Goal: Transaction & Acquisition: Purchase product/service

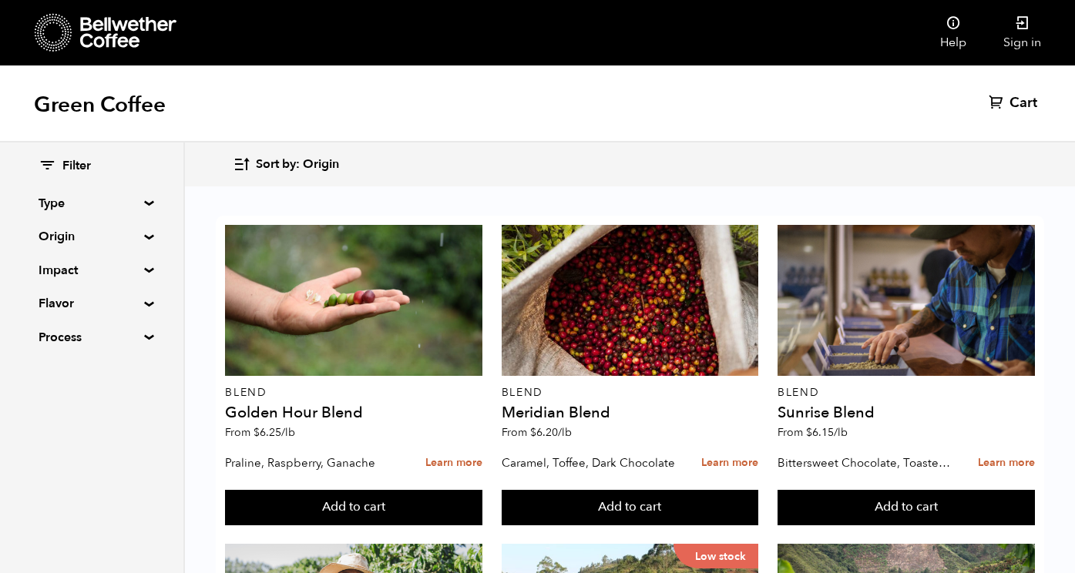
click at [109, 203] on summary "Type" at bounding box center [92, 203] width 106 height 18
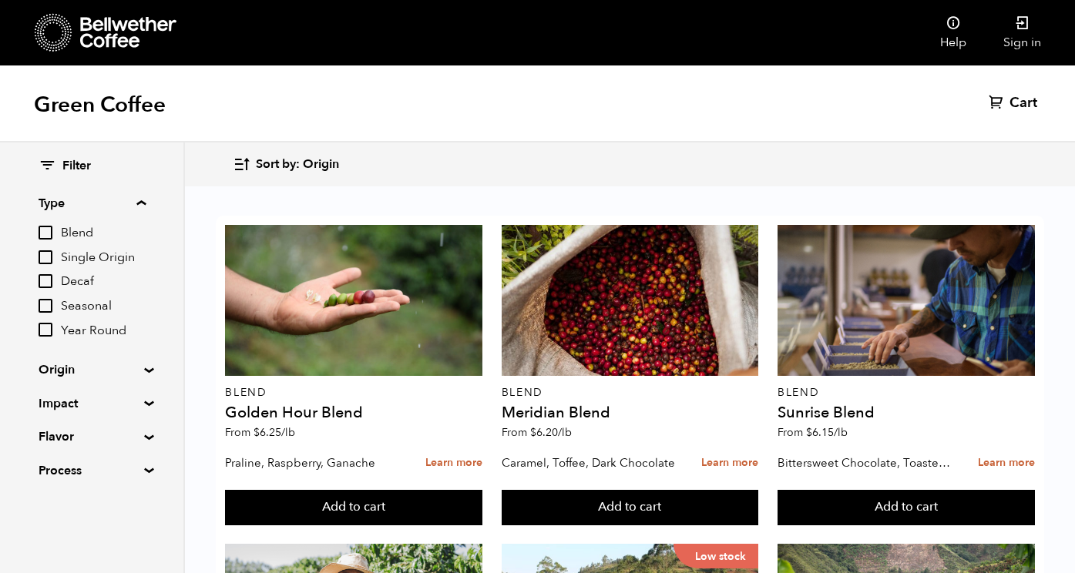
click at [85, 273] on span "Decaf" at bounding box center [103, 281] width 85 height 17
click at [0, 0] on input "Decaf" at bounding box center [0, 0] width 0 height 0
checkbox input "true"
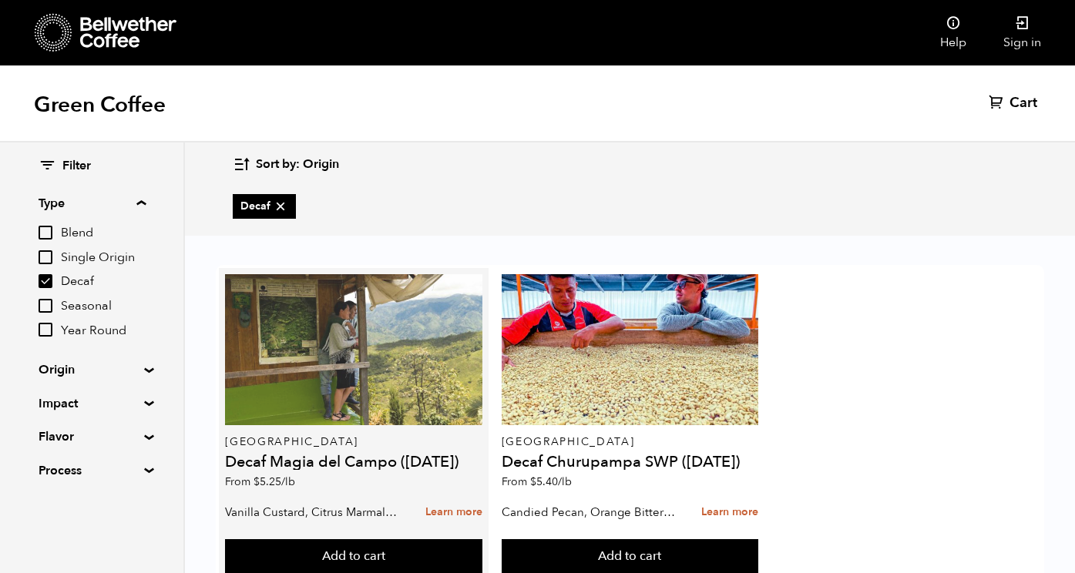
scroll to position [49, 0]
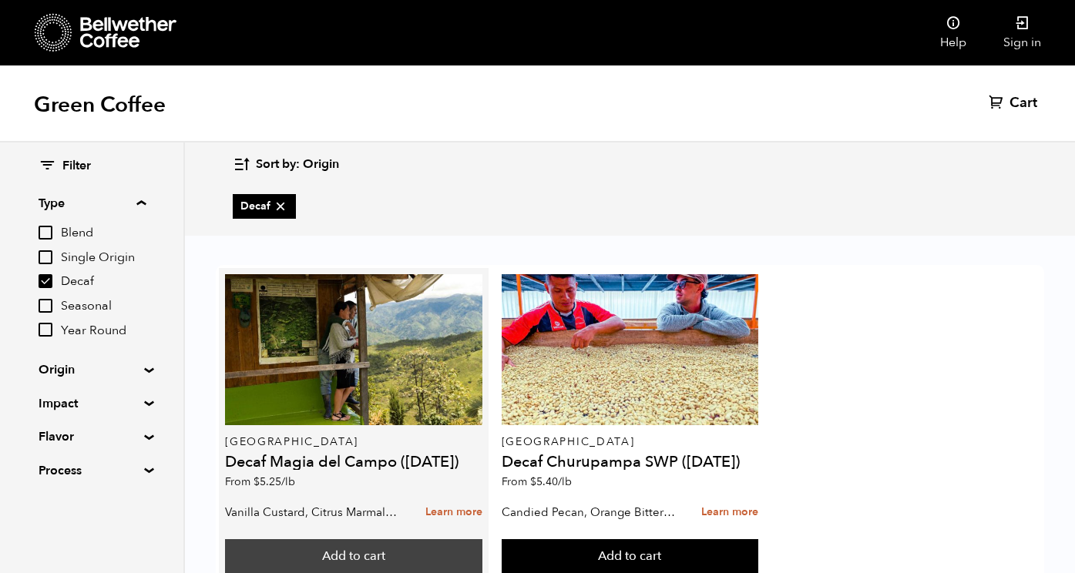
click at [359, 539] on button "Add to cart" at bounding box center [353, 556] width 257 height 35
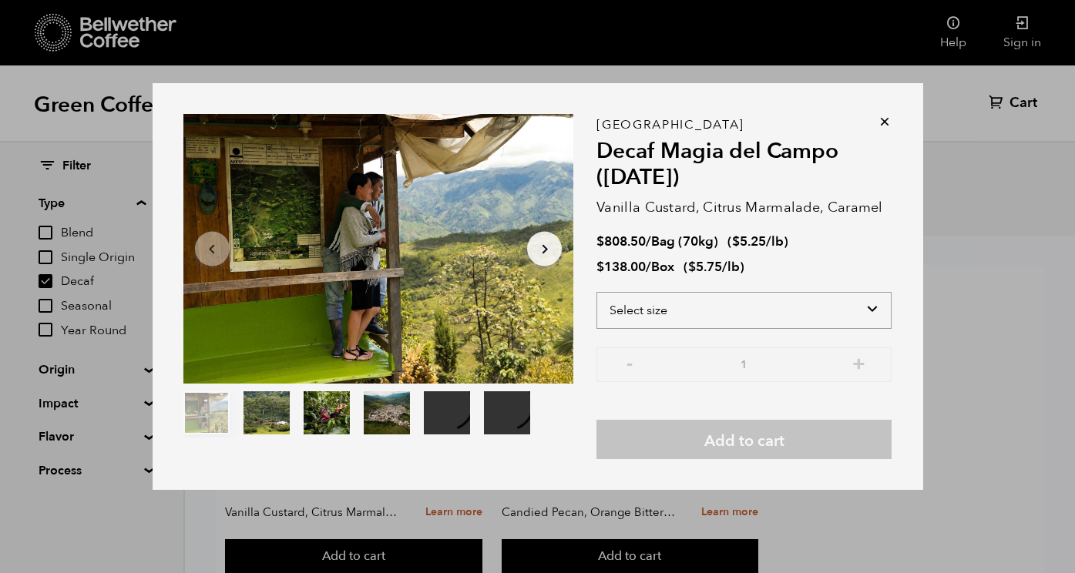
click at [731, 304] on select "Select size Bag (70kg) (154 lbs) Box (24 lbs)" at bounding box center [743, 310] width 295 height 37
select select "box"
click at [596, 292] on select "Select size Bag (70kg) (154 lbs) Box (24 lbs)" at bounding box center [743, 310] width 295 height 37
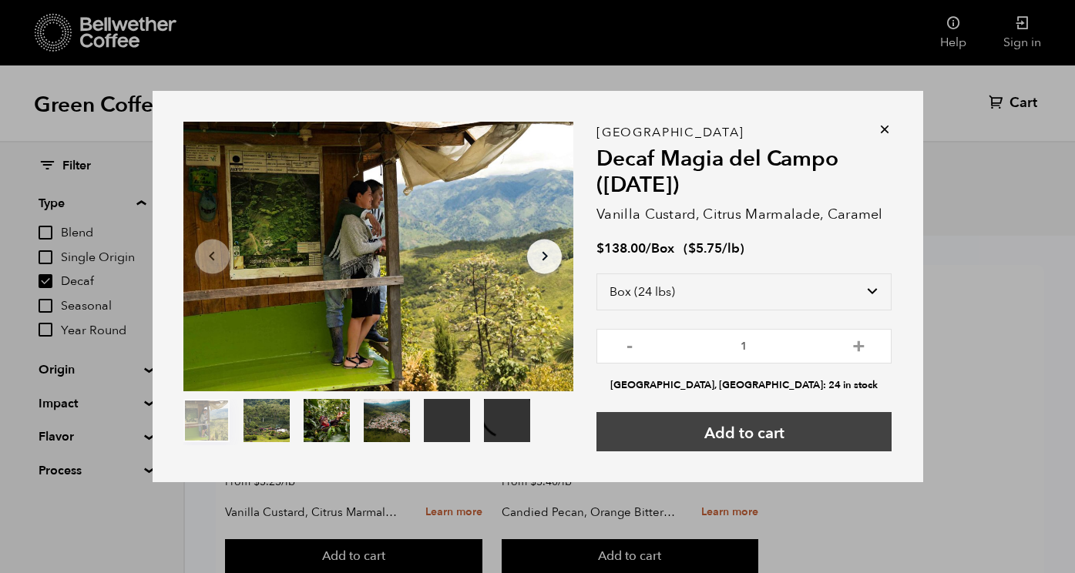
click at [736, 437] on button "Add to cart" at bounding box center [743, 431] width 295 height 39
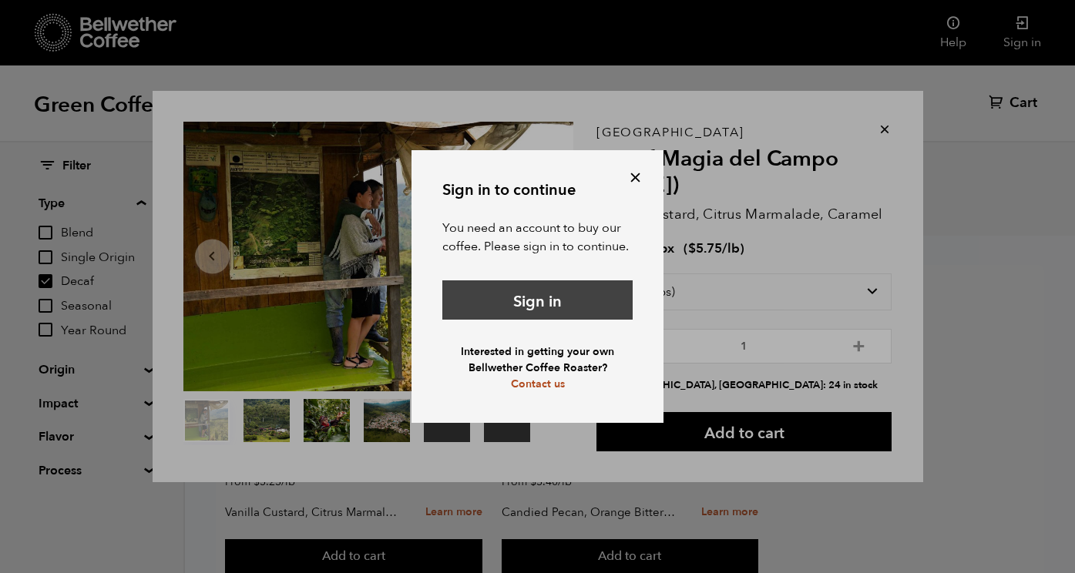
click at [532, 303] on link "Sign in" at bounding box center [537, 299] width 190 height 39
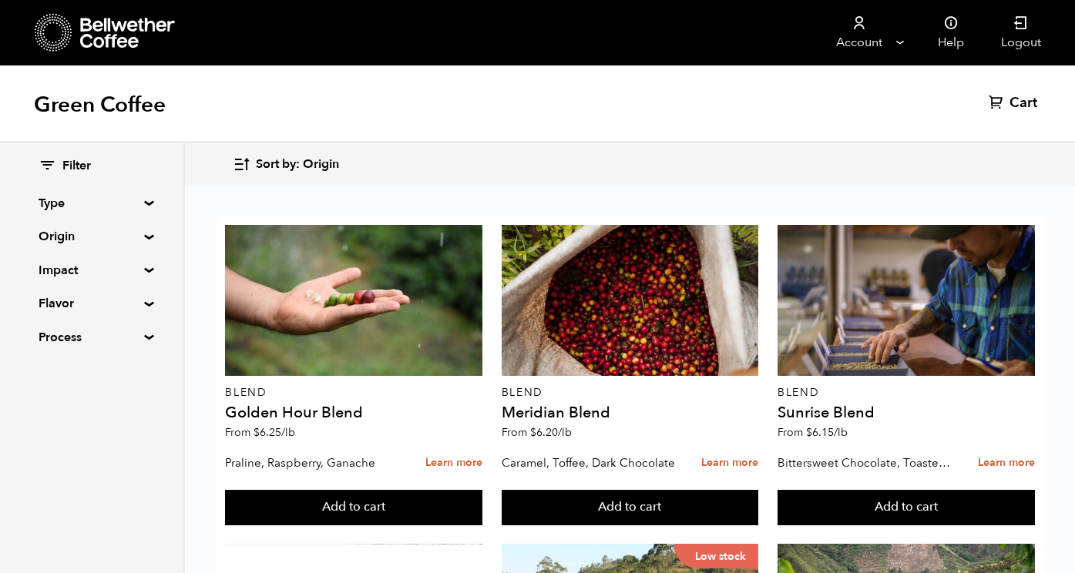
click at [113, 198] on summary "Type" at bounding box center [92, 203] width 106 height 18
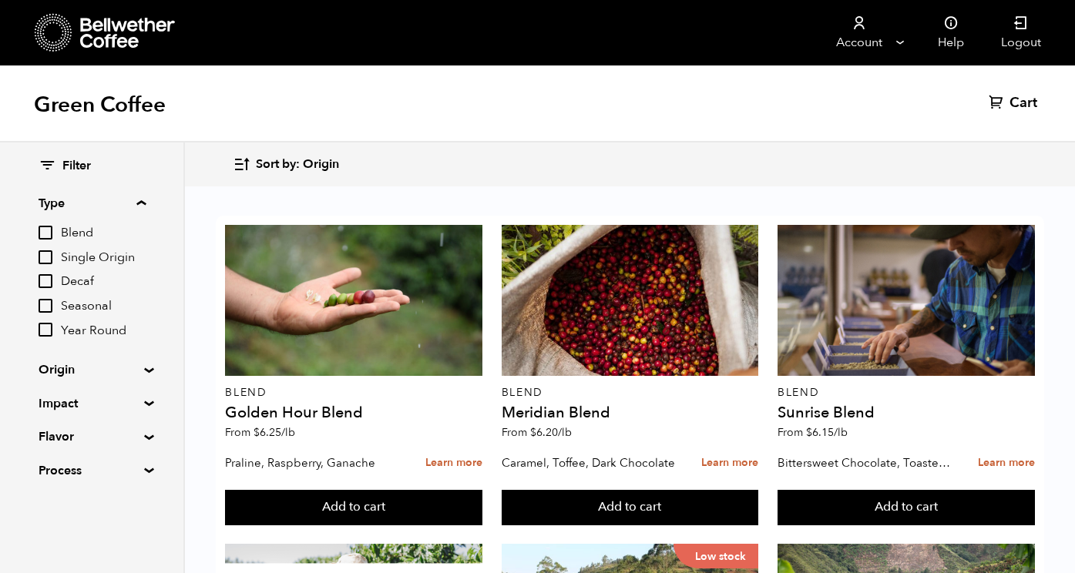
click at [87, 284] on span "Decaf" at bounding box center [103, 281] width 85 height 17
click at [0, 0] on input "Decaf" at bounding box center [0, 0] width 0 height 0
checkbox input "true"
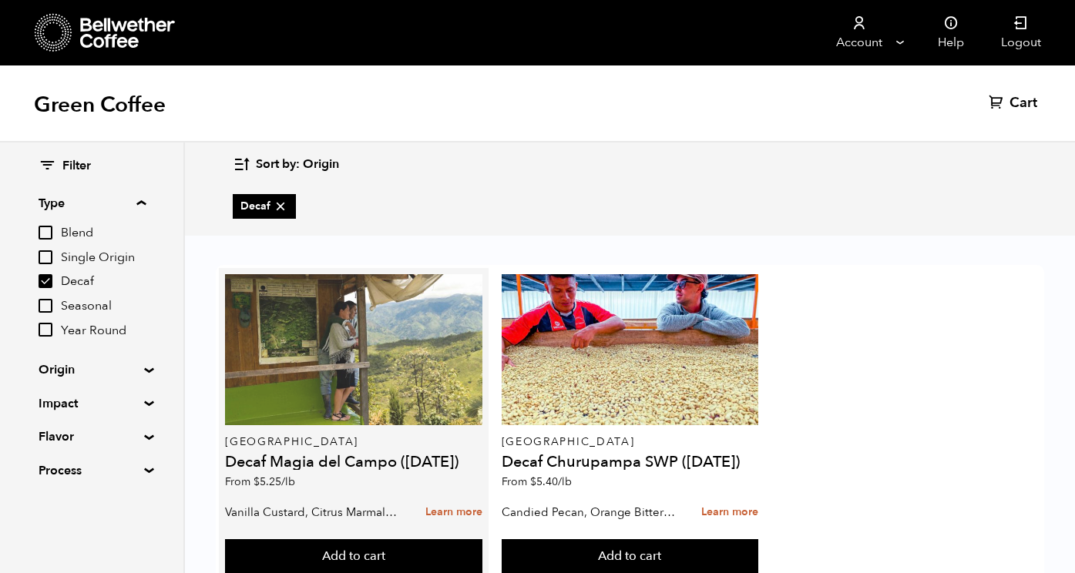
scroll to position [49, 0]
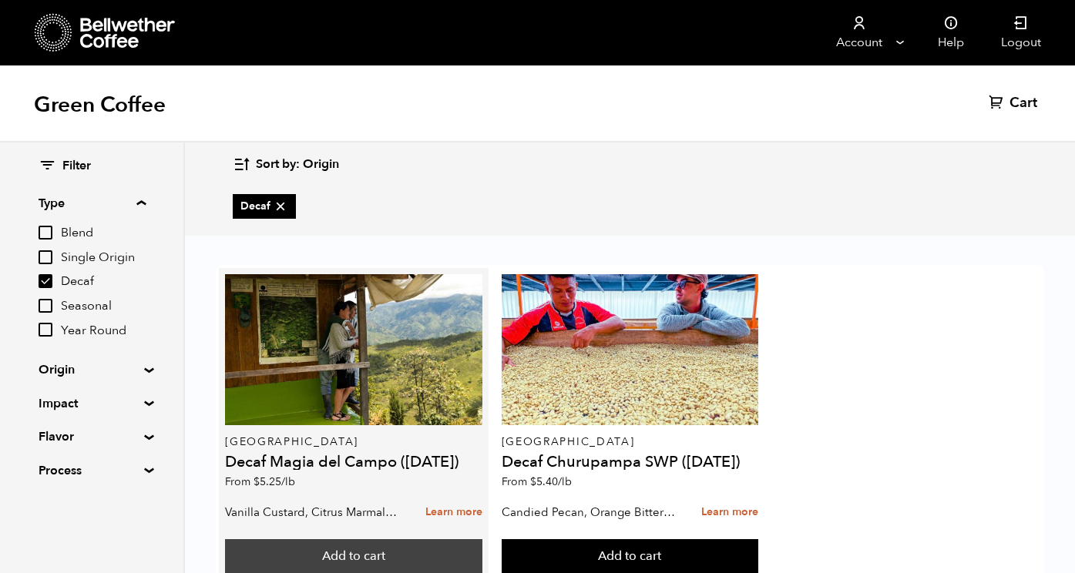
click at [380, 539] on button "Add to cart" at bounding box center [353, 556] width 257 height 35
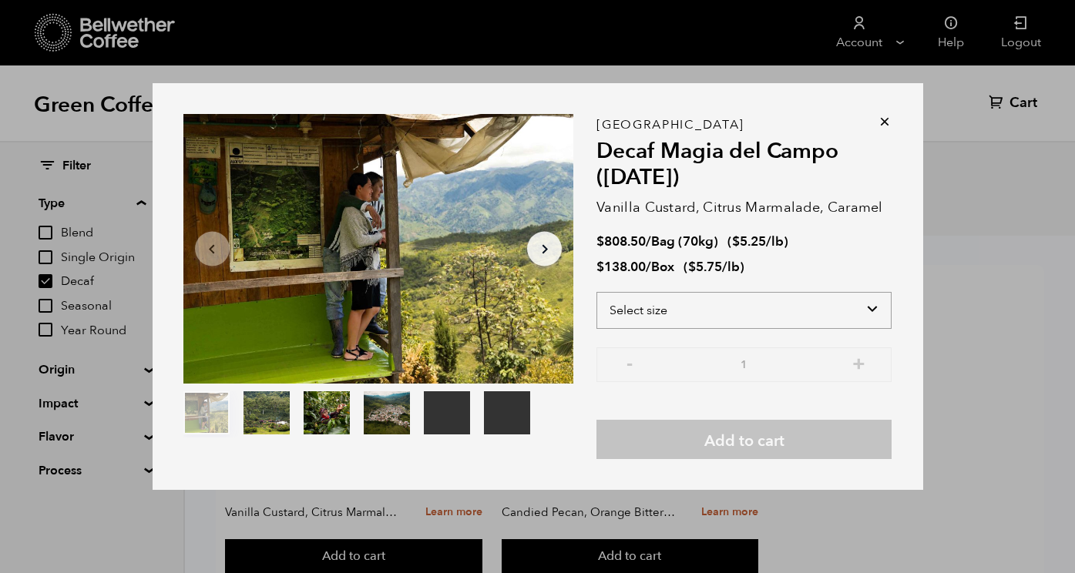
click at [824, 300] on select "Select size Bag (70kg) (154 lbs) Box (24 lbs)" at bounding box center [743, 310] width 295 height 37
select select "bag"
click at [596, 292] on select "Select size Bag (70kg) (154 lbs) Box (24 lbs)" at bounding box center [743, 310] width 295 height 37
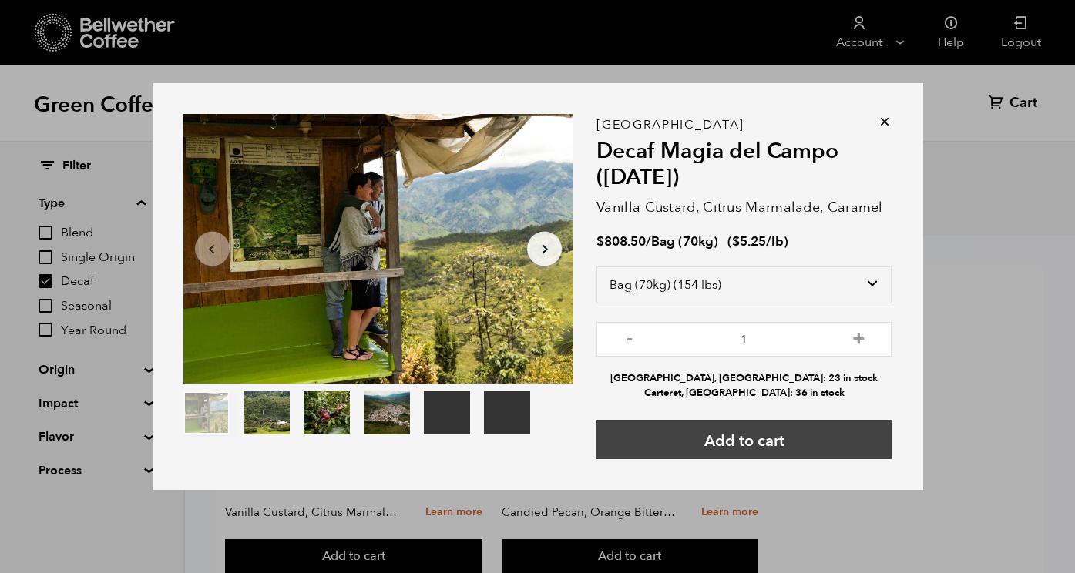
click at [777, 430] on button "Add to cart" at bounding box center [743, 439] width 295 height 39
click at [768, 445] on button "Add to cart" at bounding box center [743, 439] width 295 height 39
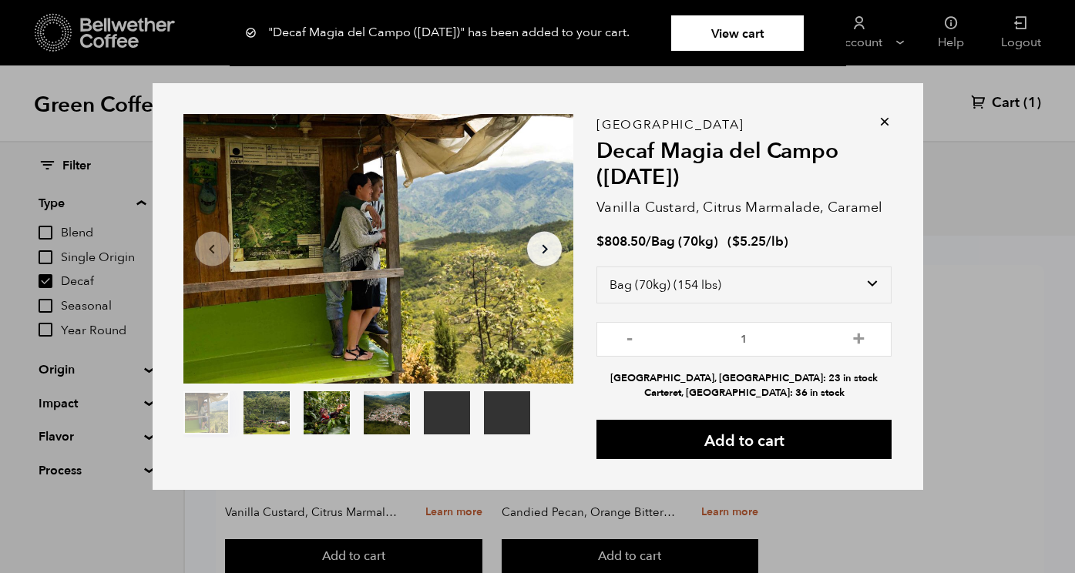
click at [886, 119] on icon at bounding box center [884, 121] width 15 height 15
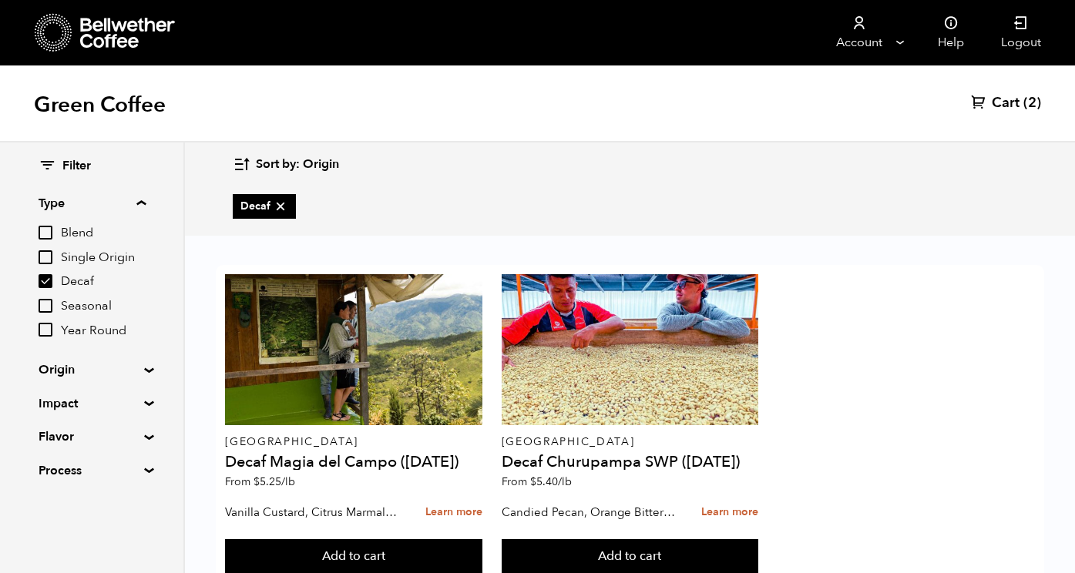
click at [1006, 96] on span "Cart" at bounding box center [1005, 103] width 28 height 18
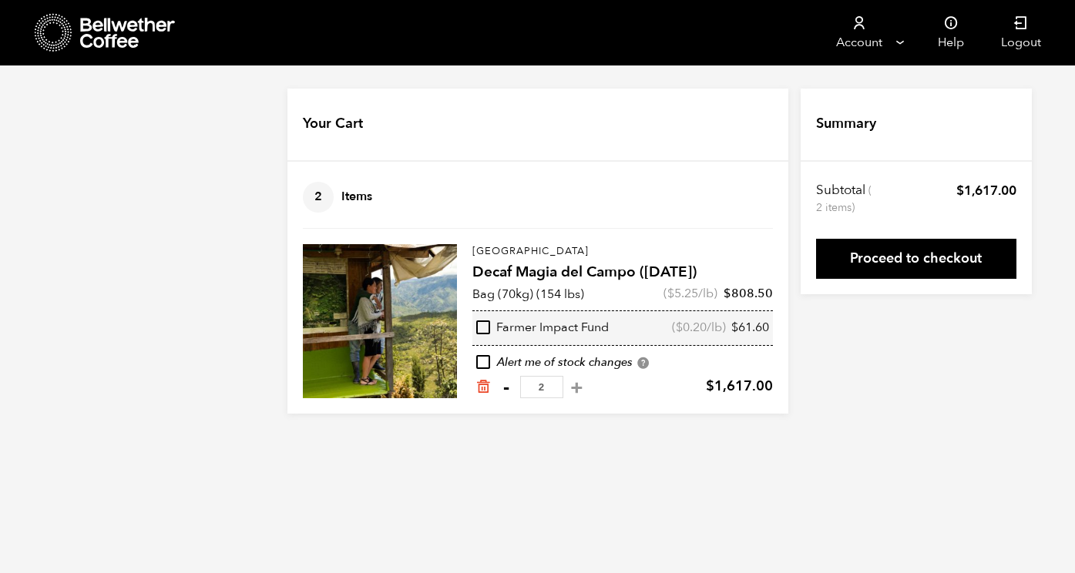
click at [505, 388] on button "-" at bounding box center [506, 387] width 19 height 15
type input "1"
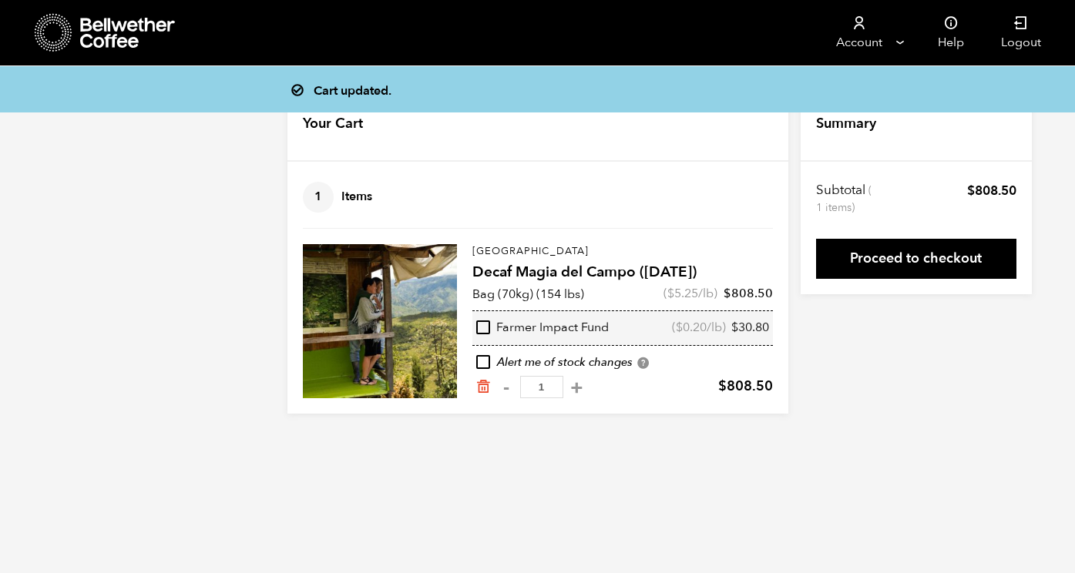
click at [481, 328] on input "checkbox" at bounding box center [483, 327] width 14 height 14
checkbox input "true"
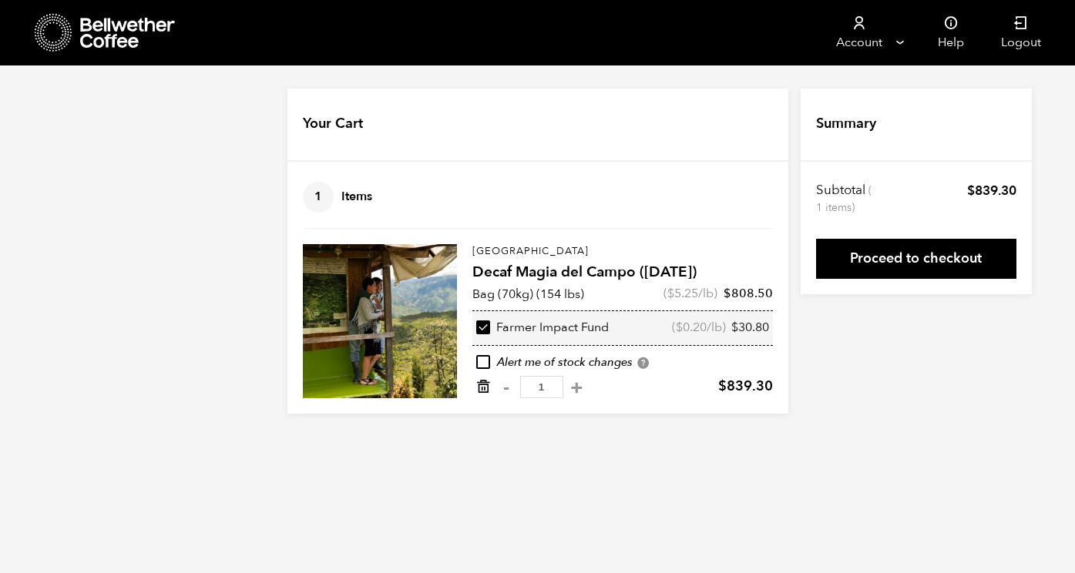
click at [486, 390] on icon "Remove from cart" at bounding box center [482, 386] width 15 height 15
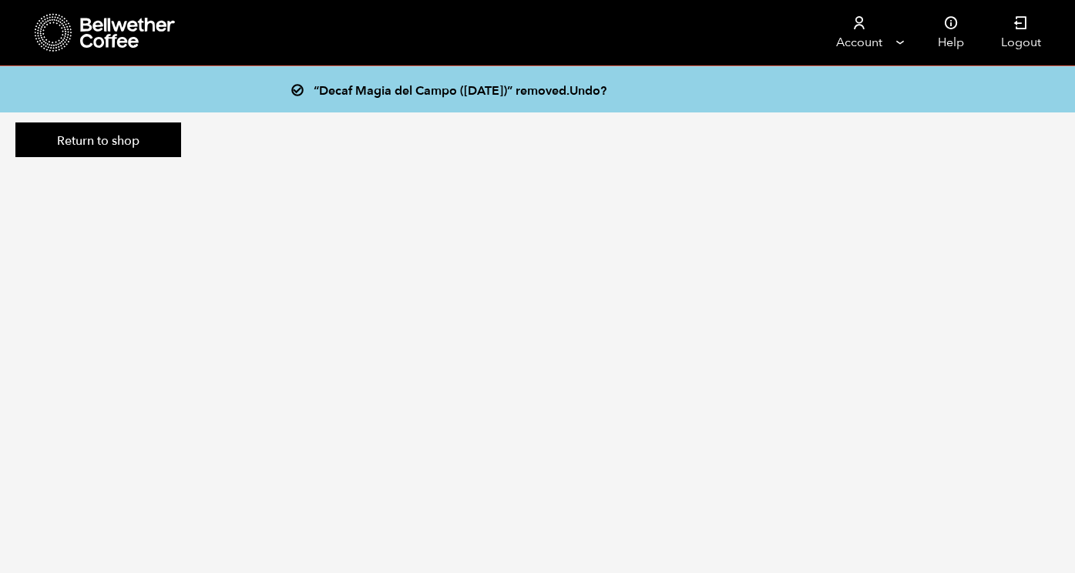
click at [421, 82] on div "“Decaf Magia del Campo (MAR 25)” removed. Undo?" at bounding box center [548, 90] width 501 height 22
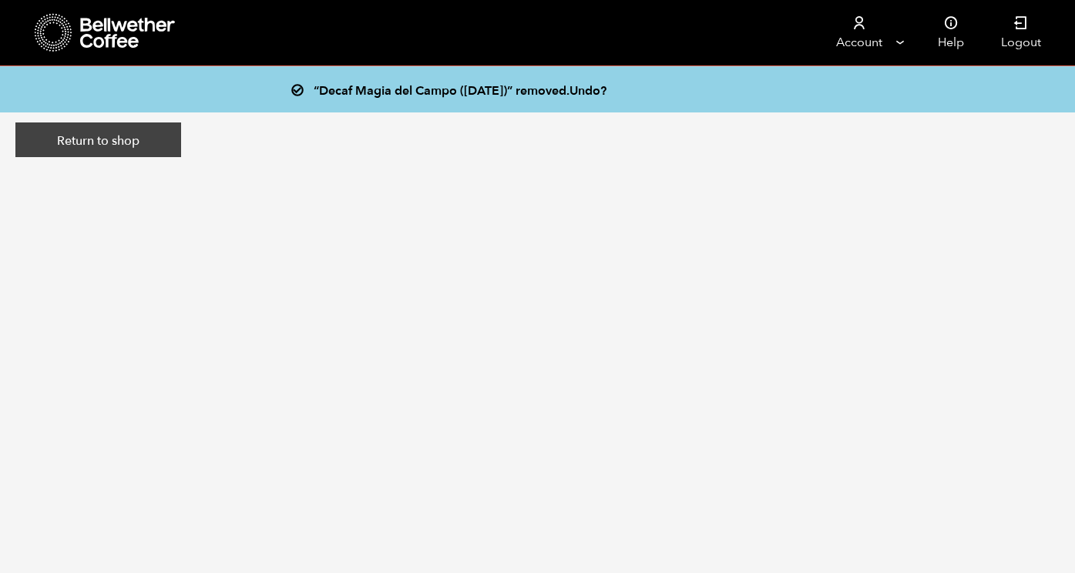
click at [103, 146] on link "Return to shop" at bounding box center [98, 139] width 166 height 35
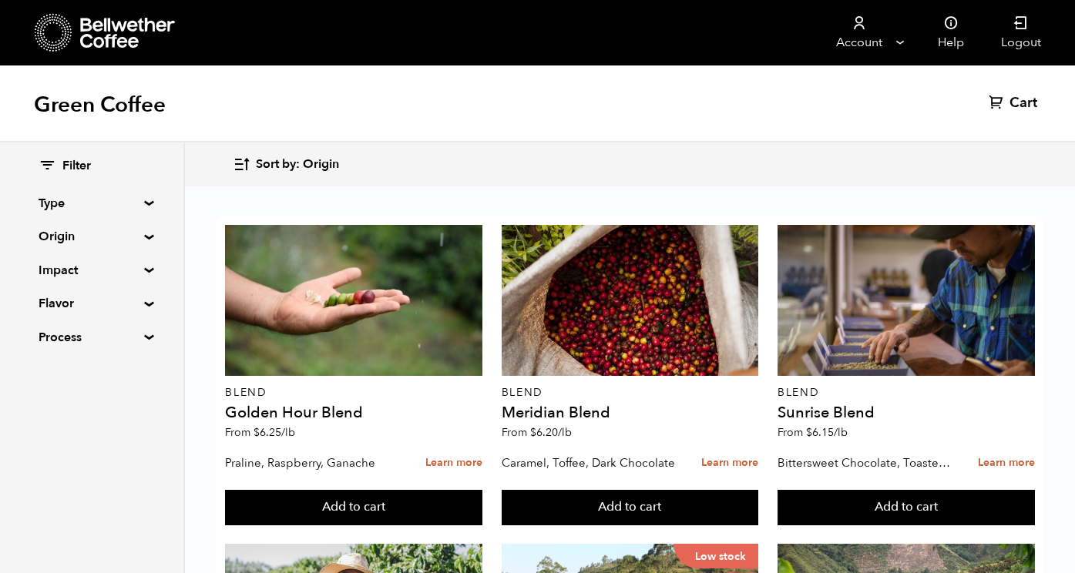
click at [98, 204] on summary "Type" at bounding box center [92, 203] width 106 height 18
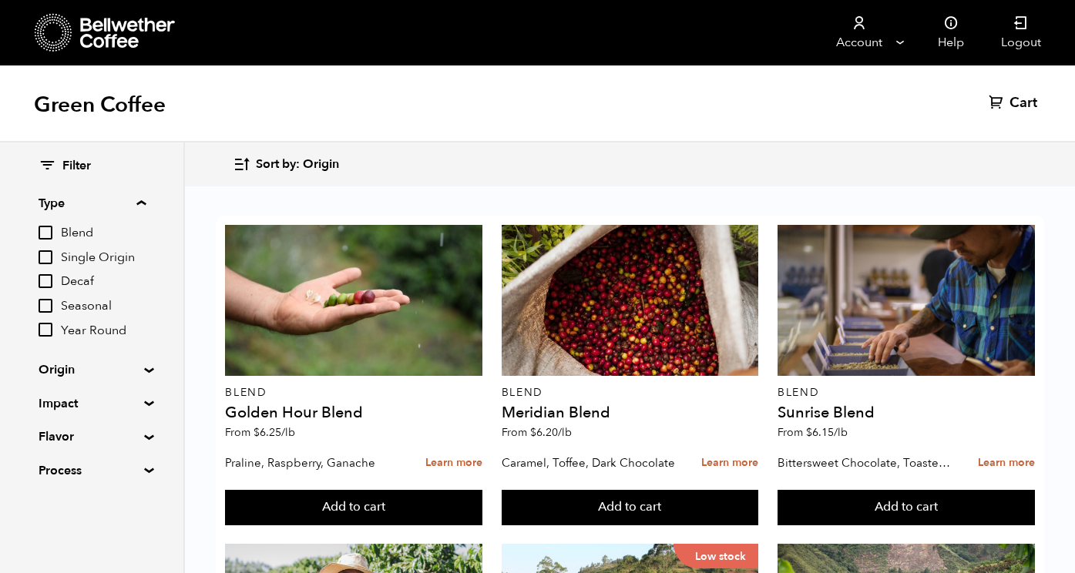
click at [87, 280] on span "Decaf" at bounding box center [103, 281] width 85 height 17
click at [0, 0] on input "Decaf" at bounding box center [0, 0] width 0 height 0
checkbox input "true"
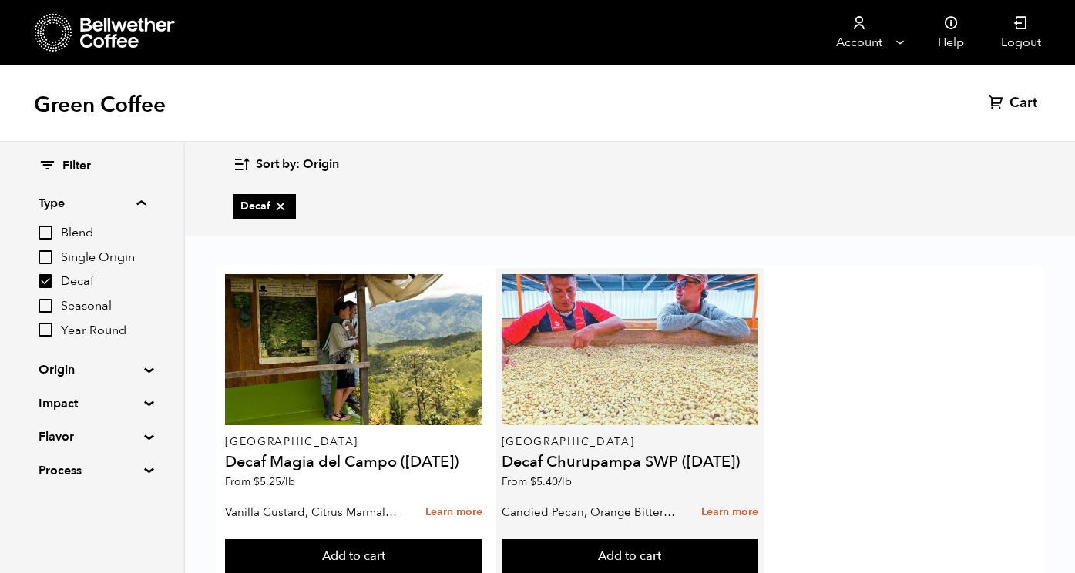
scroll to position [49, 0]
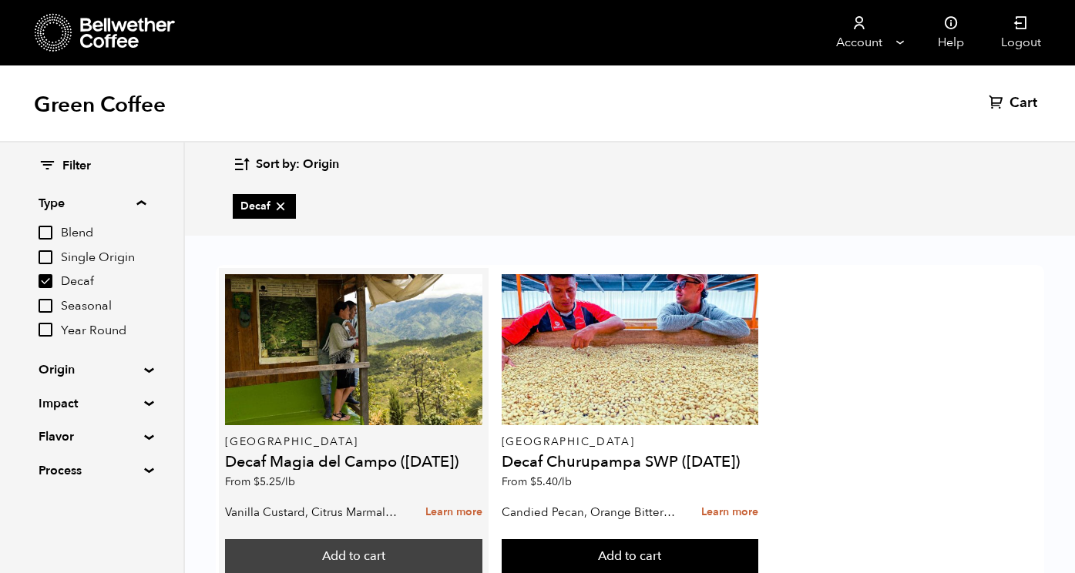
click at [391, 539] on button "Add to cart" at bounding box center [353, 556] width 257 height 35
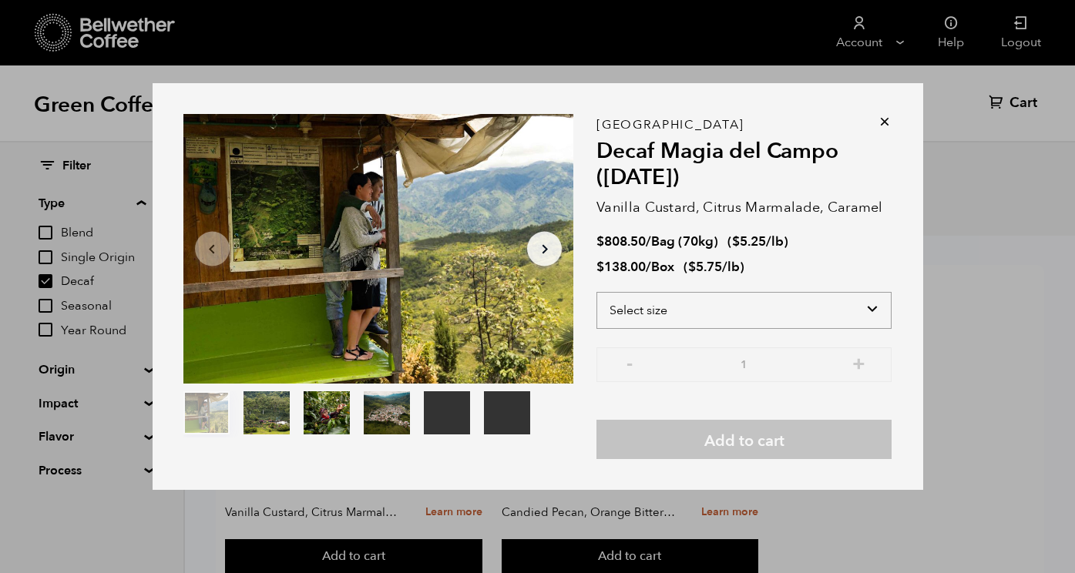
click at [743, 311] on select "Select size Bag (70kg) (154 lbs) Box (24 lbs)" at bounding box center [743, 310] width 295 height 37
select select "box"
click at [596, 292] on select "Select size Bag (70kg) (154 lbs) Box (24 lbs)" at bounding box center [743, 310] width 295 height 37
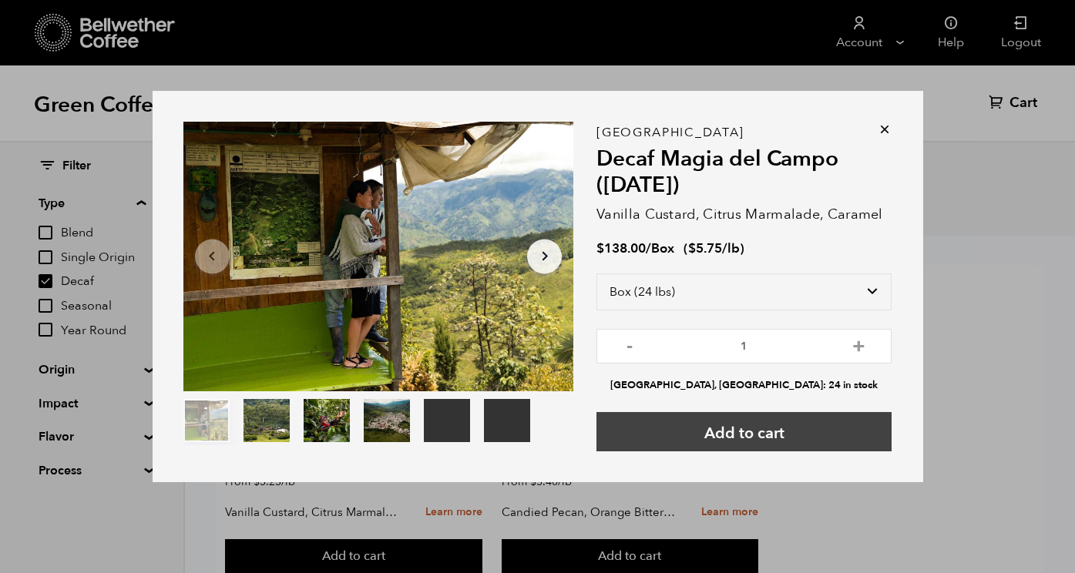
click at [776, 434] on button "Add to cart" at bounding box center [743, 431] width 295 height 39
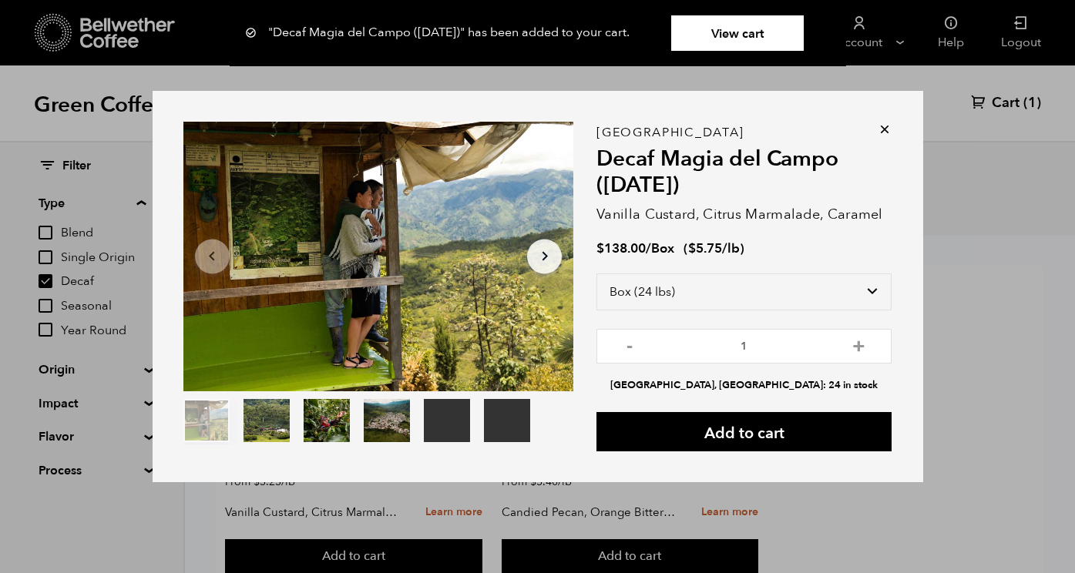
click at [730, 17] on link "View cart" at bounding box center [737, 32] width 133 height 35
click at [736, 26] on link "View cart" at bounding box center [737, 32] width 133 height 35
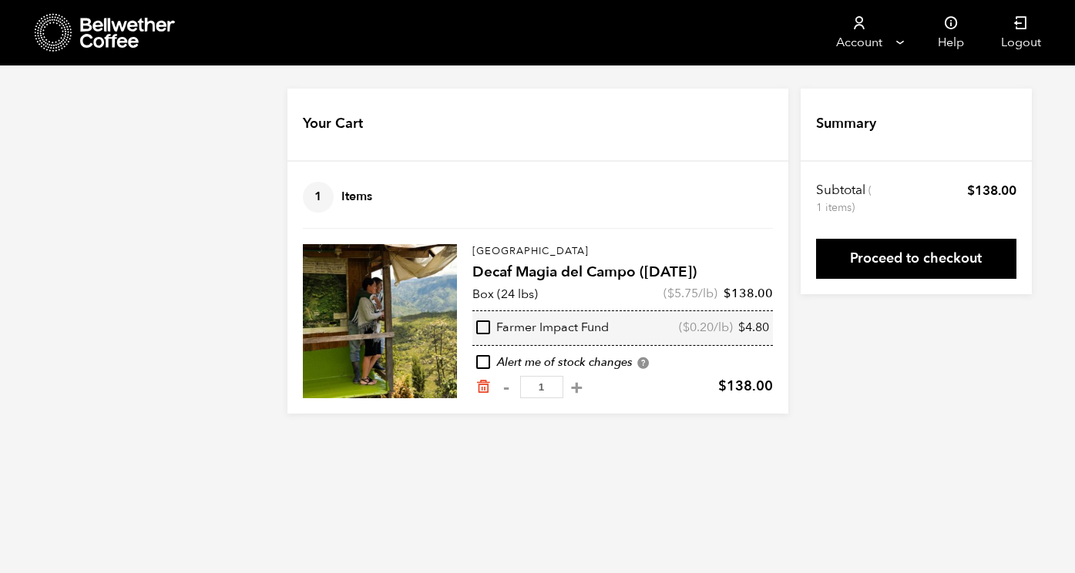
click at [492, 330] on div "Farmer Impact Fund" at bounding box center [542, 328] width 133 height 17
click at [488, 327] on input "checkbox" at bounding box center [483, 327] width 14 height 14
checkbox input "true"
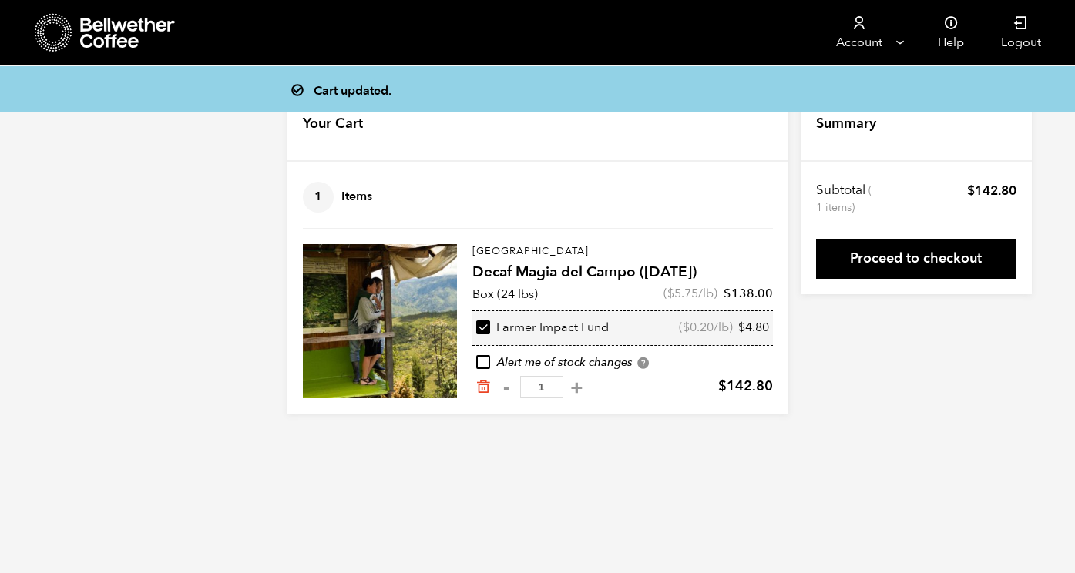
click at [920, 266] on link "Proceed to checkout" at bounding box center [916, 259] width 200 height 40
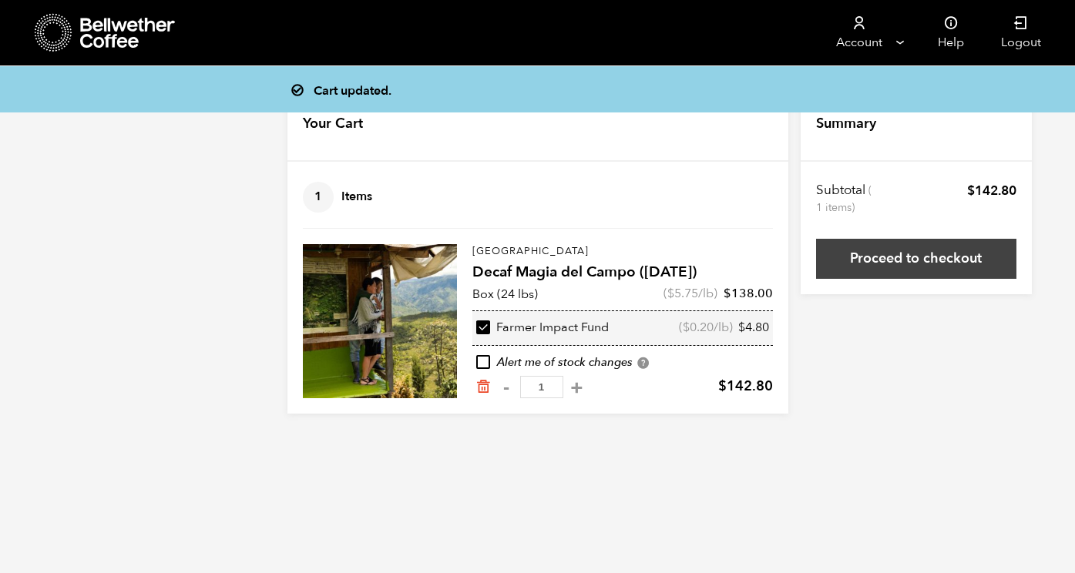
click at [908, 267] on link "Proceed to checkout" at bounding box center [916, 259] width 200 height 40
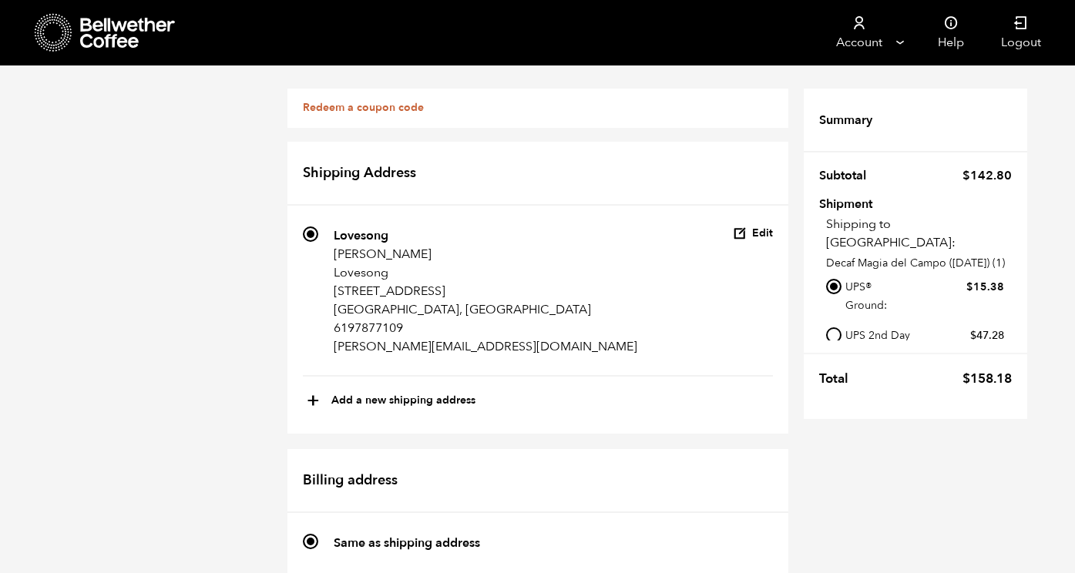
scroll to position [714, 0]
radio input "true"
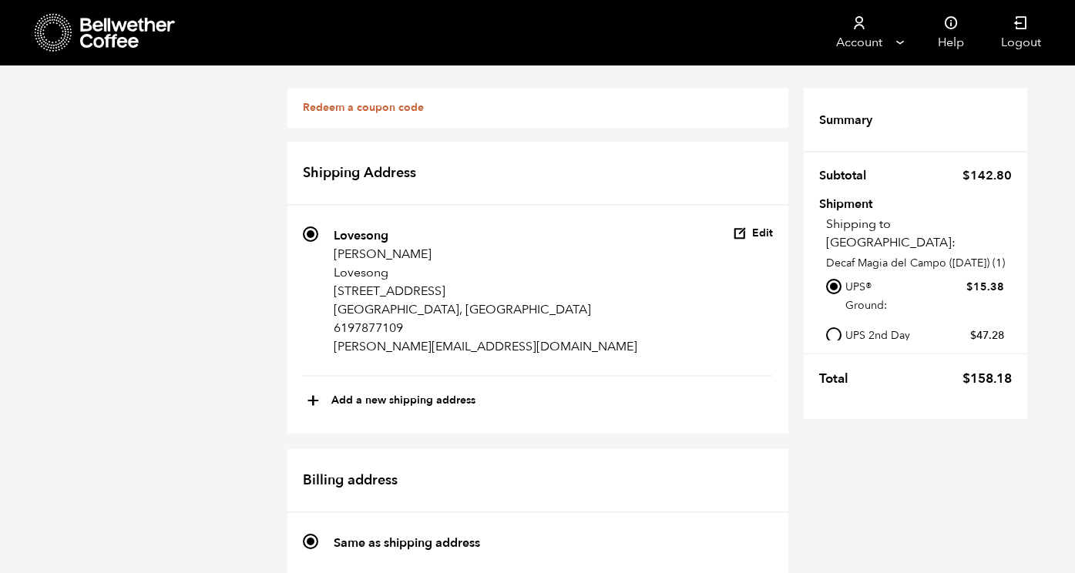
radio input "true"
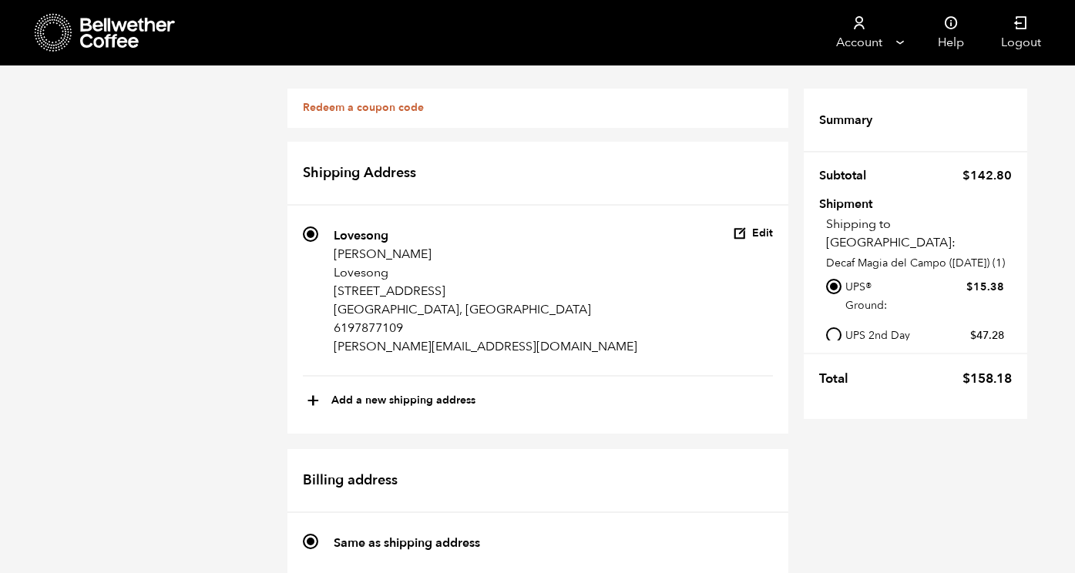
radio input "true"
